Goal: Task Accomplishment & Management: Manage account settings

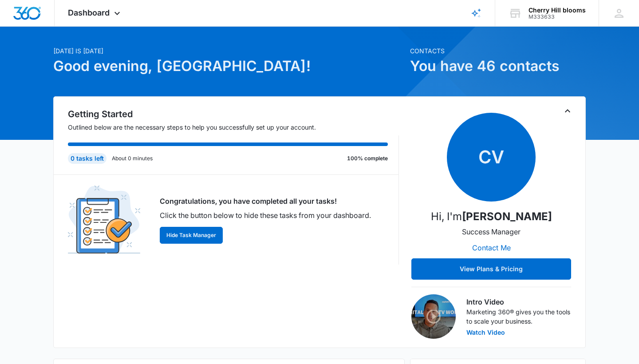
scroll to position [13, 0]
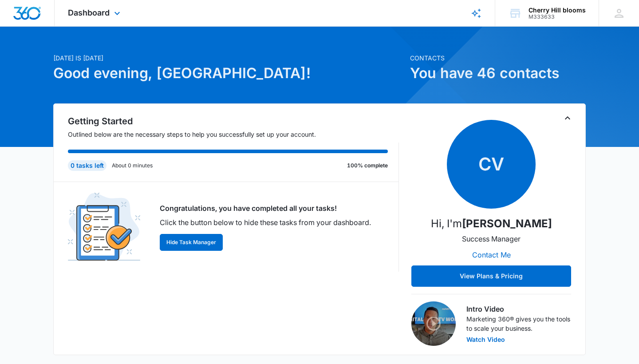
click at [66, 15] on div "Dashboard Apps Reputation Websites Forms CRM Email Social Shop Payments POS Con…" at bounding box center [95, 13] width 81 height 26
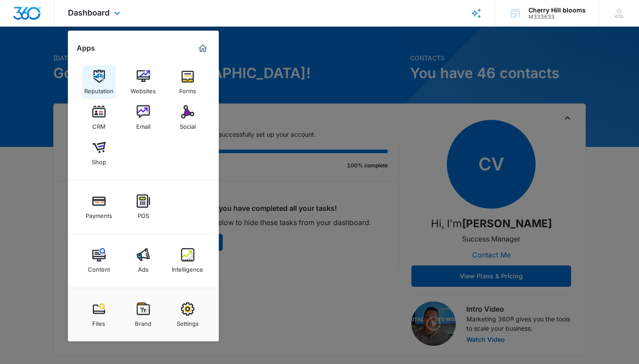
click at [94, 80] on img at bounding box center [98, 76] width 13 height 13
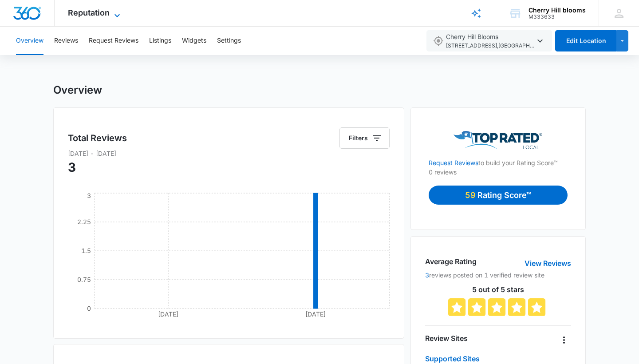
click at [69, 14] on span "Reputation" at bounding box center [89, 12] width 42 height 9
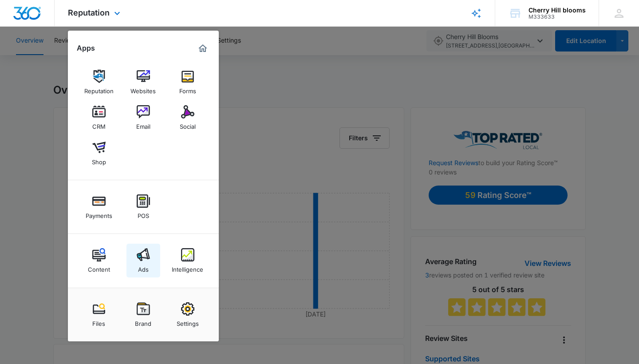
click at [145, 269] on div "Ads" at bounding box center [143, 267] width 11 height 12
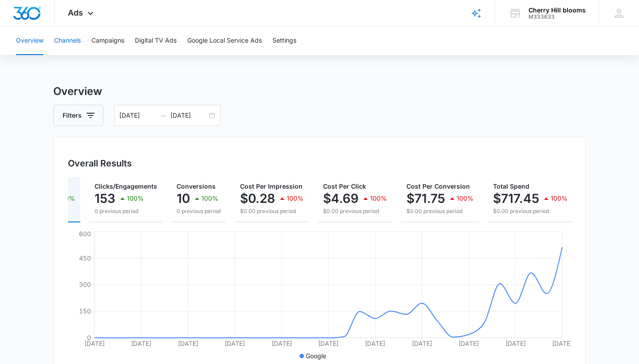
click at [63, 39] on button "Channels" at bounding box center [67, 41] width 27 height 28
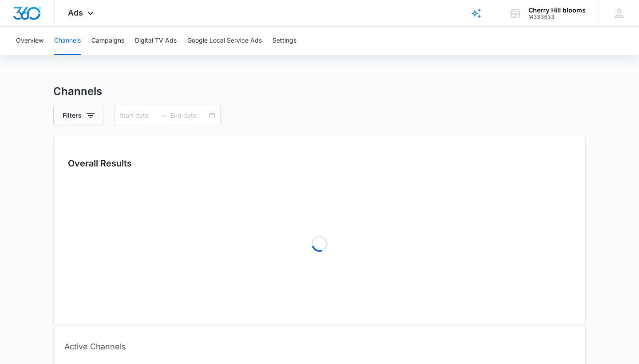
type input "[DATE]"
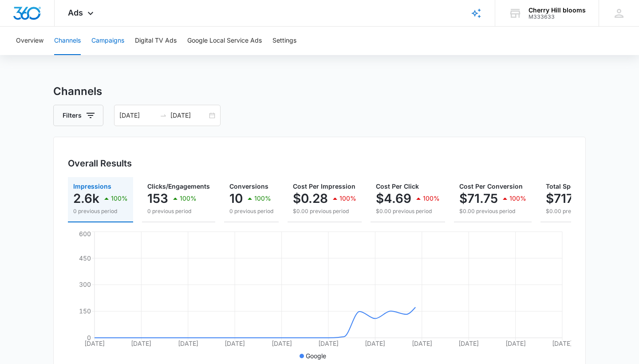
click at [98, 42] on button "Campaigns" at bounding box center [107, 41] width 33 height 28
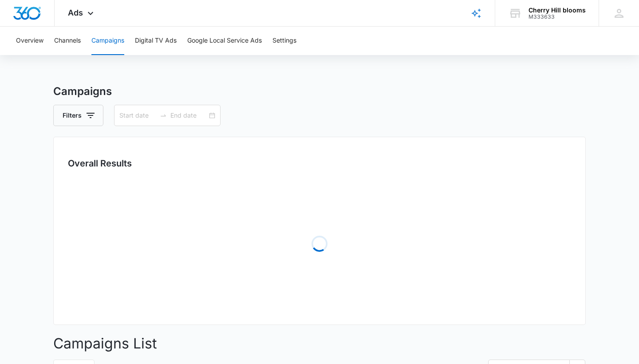
type input "[DATE]"
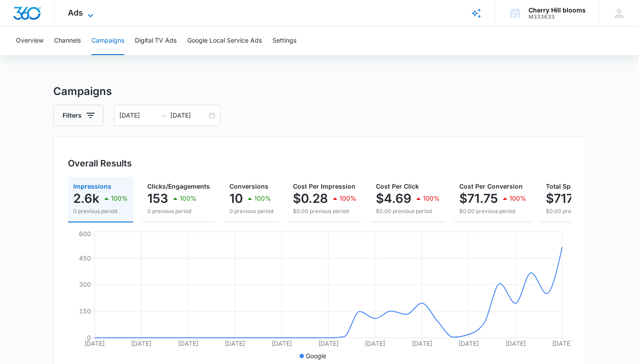
click at [71, 17] on span "Ads" at bounding box center [75, 12] width 15 height 9
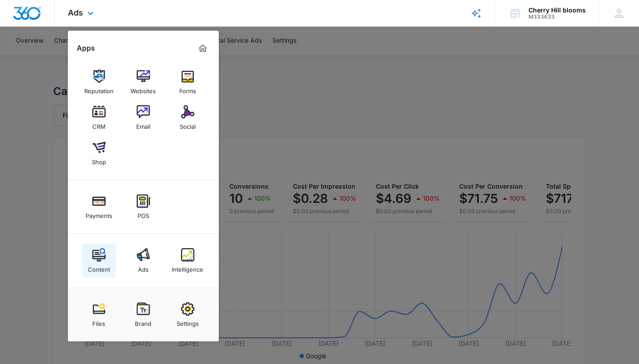
click at [92, 261] on img at bounding box center [98, 254] width 13 height 13
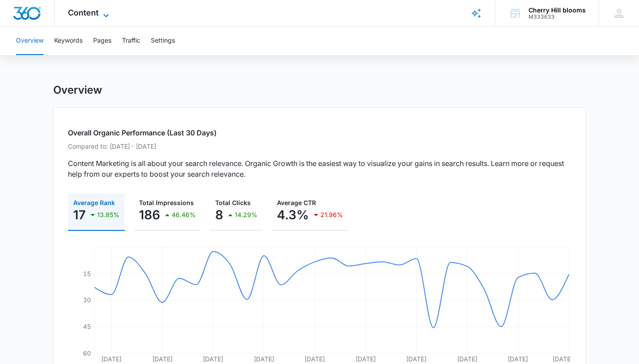
click at [74, 14] on span "Content" at bounding box center [83, 12] width 31 height 9
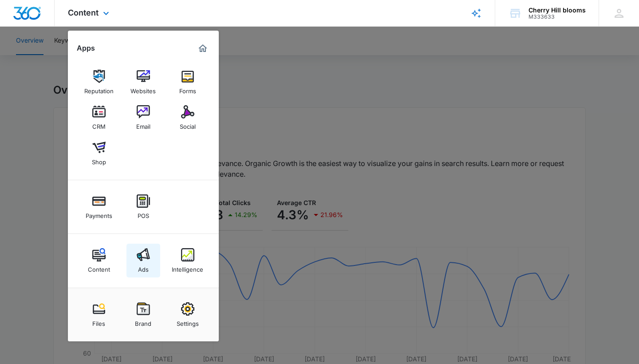
click at [140, 259] on img at bounding box center [143, 254] width 13 height 13
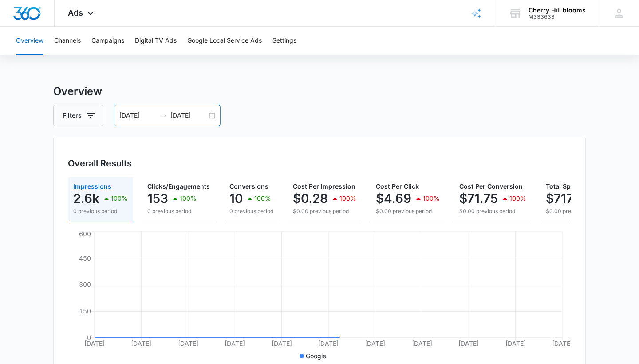
click at [166, 112] on icon "swap-right" at bounding box center [163, 115] width 7 height 7
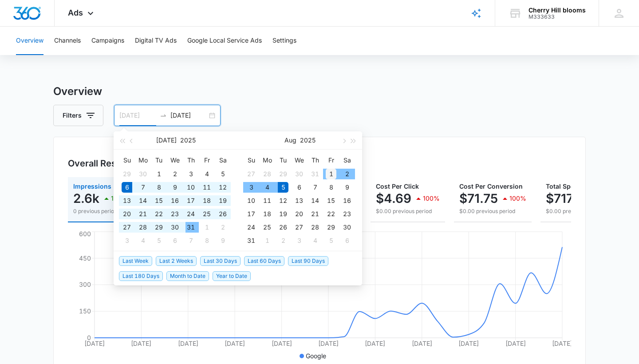
type input "[DATE]"
click at [327, 177] on div "1" at bounding box center [331, 174] width 11 height 11
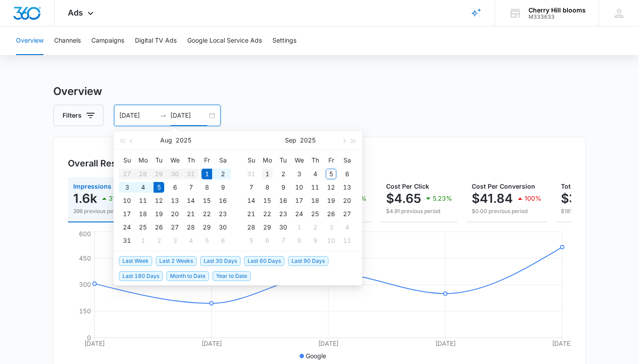
type input "[DATE]"
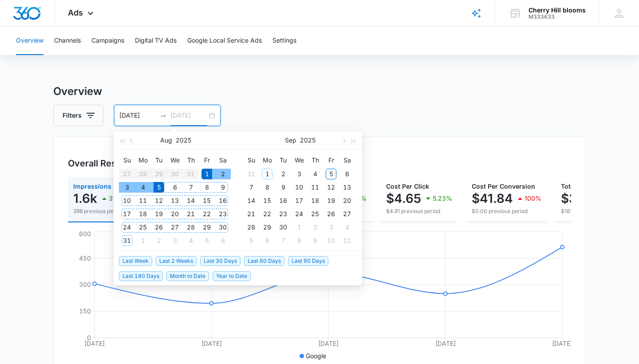
click at [265, 176] on div "1" at bounding box center [267, 174] width 11 height 11
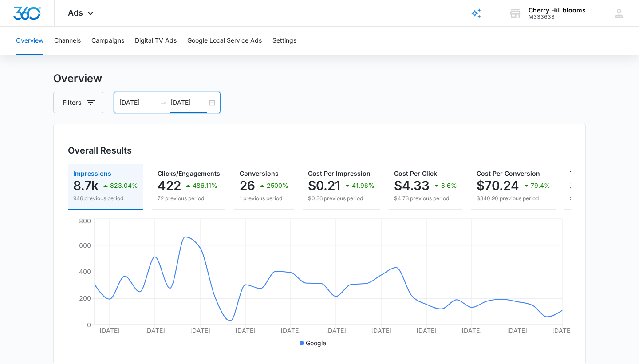
scroll to position [13, 0]
click at [167, 103] on div at bounding box center [163, 102] width 14 height 7
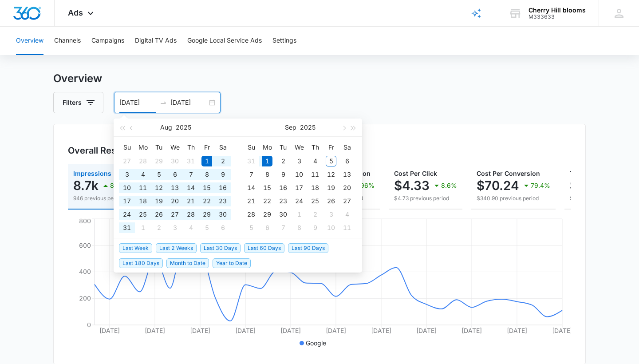
click at [208, 103] on div "[DATE] [DATE]" at bounding box center [167, 102] width 106 height 21
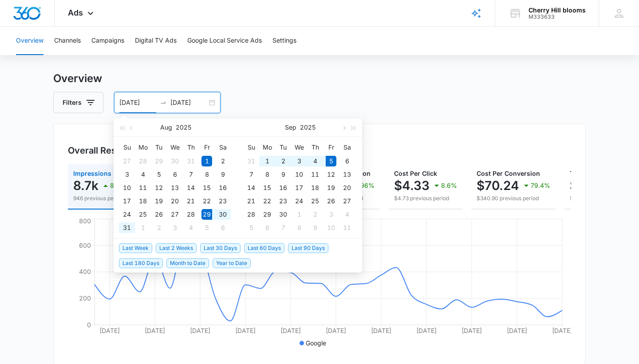
click at [142, 248] on span "Last Week" at bounding box center [135, 248] width 33 height 10
type input "[DATE]"
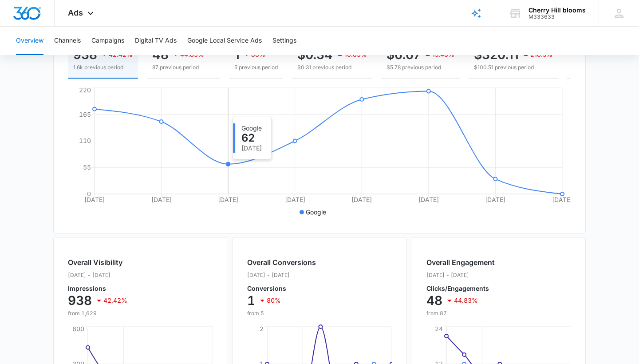
scroll to position [141, 0]
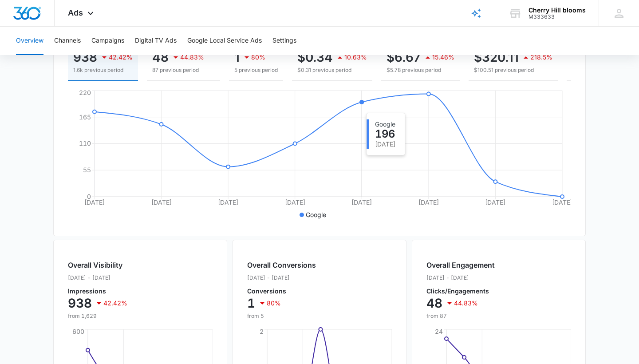
click at [356, 108] on icon "[DATE] Aug [DATE] [DATE] [DATE] [DATE] [DATE] [DATE] 0 55 110 165 220" at bounding box center [319, 154] width 503 height 133
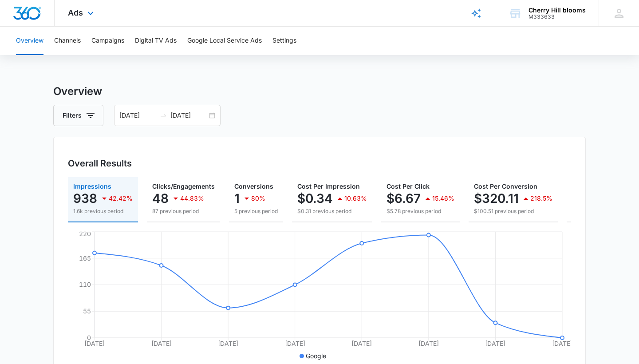
scroll to position [0, 0]
